Goal: Information Seeking & Learning: Learn about a topic

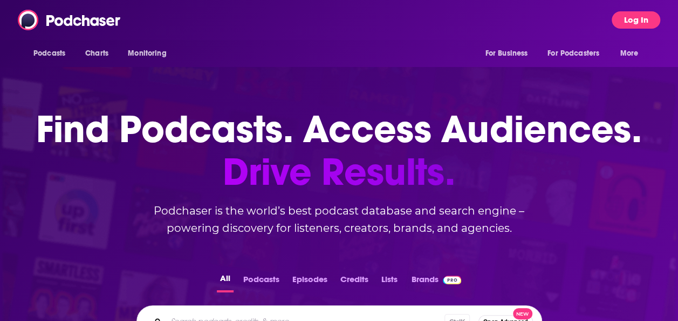
click at [636, 16] on button "Log In" at bounding box center [636, 19] width 49 height 17
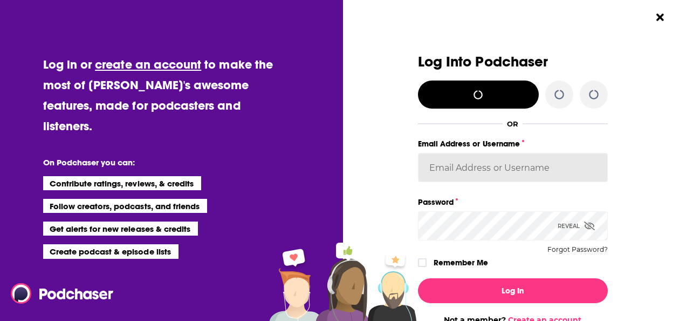
type input "[EMAIL_ADDRESS][PERSON_NAME][DOMAIN_NAME]"
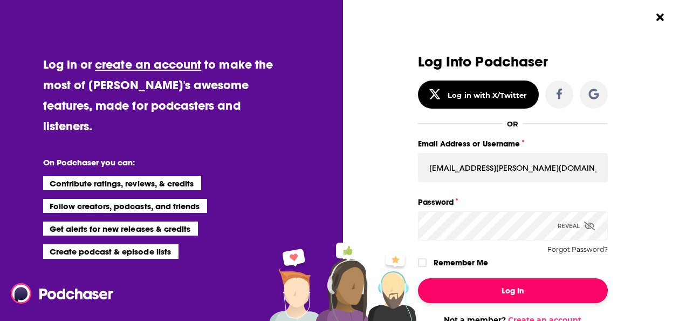
click at [491, 291] on button "Log In" at bounding box center [513, 290] width 190 height 25
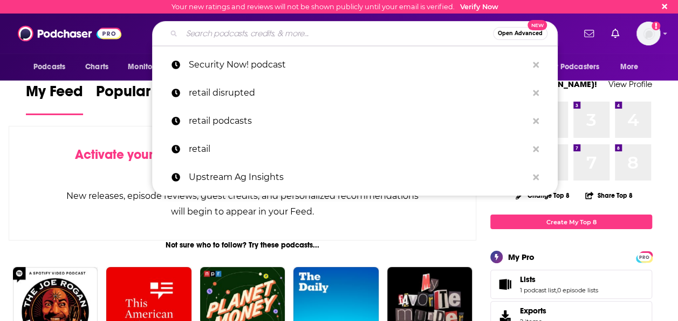
click at [338, 35] on input "Search podcasts, credits, & more..." at bounding box center [337, 33] width 311 height 17
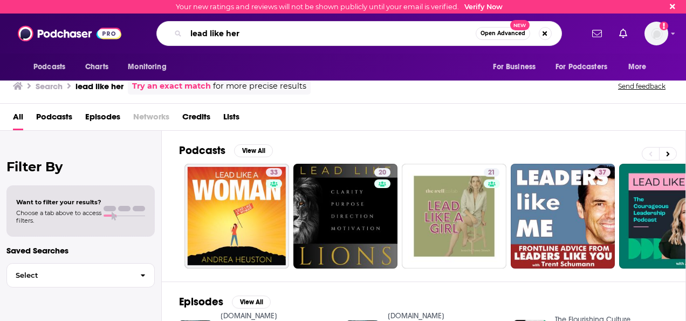
click at [288, 40] on input "lead like her" at bounding box center [331, 33] width 290 height 17
type input "lead like her podcast"
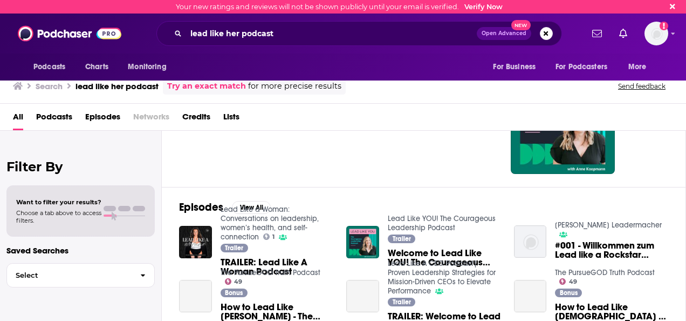
scroll to position [107, 0]
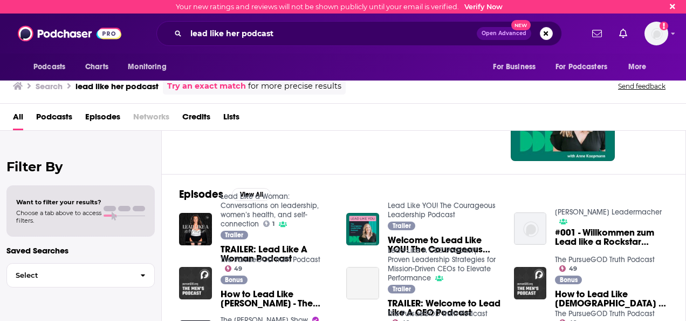
click at [282, 212] on link "Lead Like a Woman: Conversations on leadership, women’s health, and self-connec…" at bounding box center [270, 210] width 98 height 37
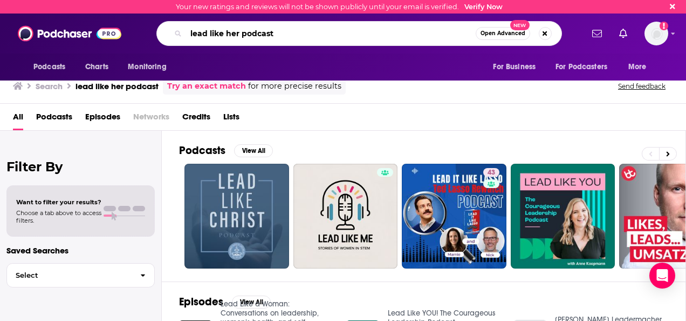
click at [250, 31] on input "lead like her podcast" at bounding box center [331, 33] width 290 height 17
type input "lead like HER"
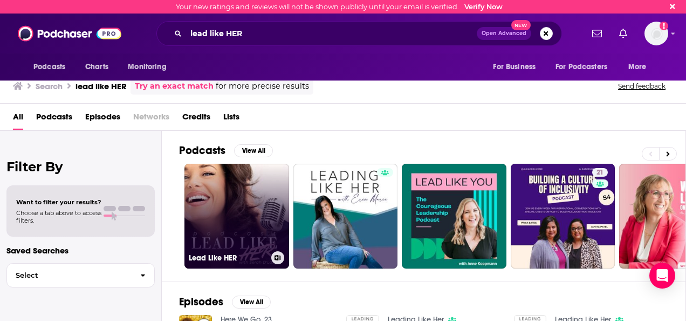
click at [259, 230] on link "Lead Like HER" at bounding box center [237, 216] width 105 height 105
